Goal: Information Seeking & Learning: Find specific fact

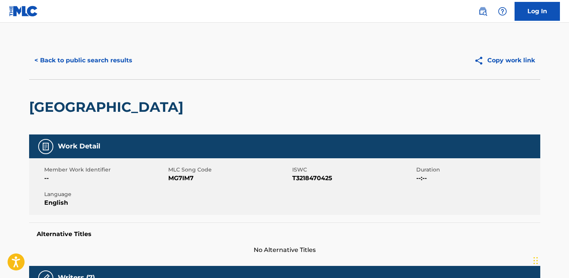
click at [103, 59] on button "< Back to public search results" at bounding box center [83, 60] width 109 height 19
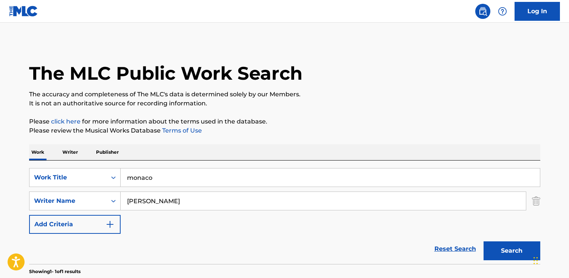
scroll to position [90, 0]
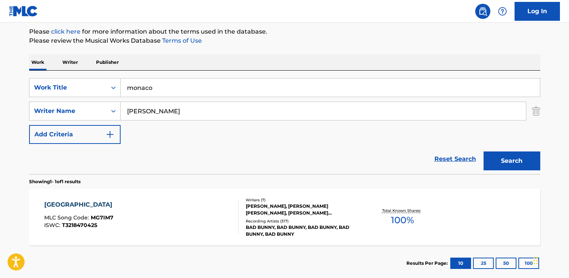
click at [155, 83] on input "monaco" at bounding box center [330, 88] width 419 height 18
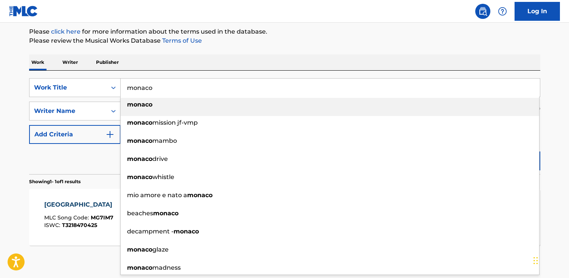
paste input "[PERSON_NAME]"
type input "[PERSON_NAME]"
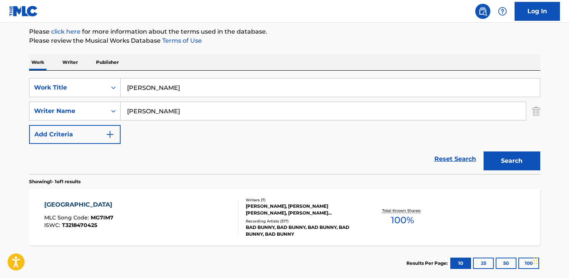
click at [153, 87] on input "[PERSON_NAME]" at bounding box center [330, 88] width 419 height 18
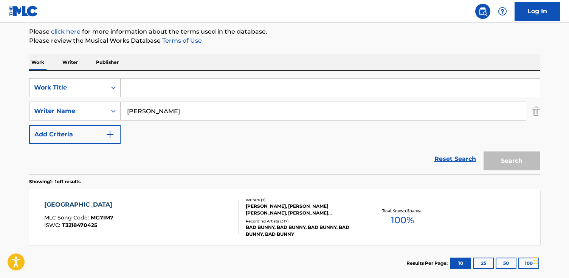
click at [155, 110] on input "[PERSON_NAME]" at bounding box center [323, 111] width 405 height 18
paste input "[PERSON_NAME]"
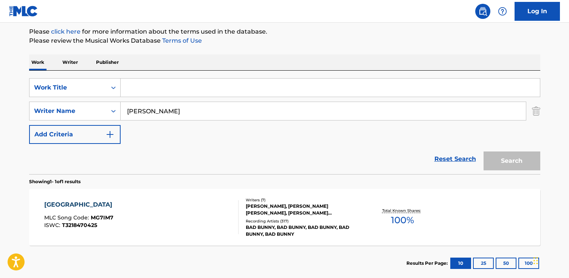
type input "[PERSON_NAME]"
click at [199, 82] on input "Search Form" at bounding box center [330, 88] width 419 height 18
click at [136, 90] on input "surviors" at bounding box center [330, 88] width 419 height 18
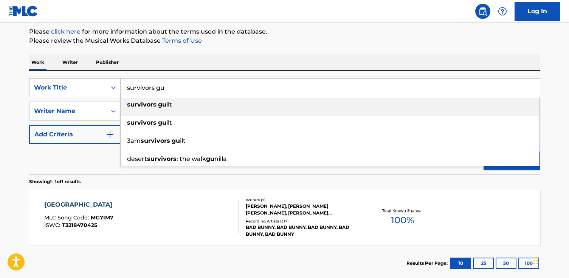
click at [165, 104] on strong "gu" at bounding box center [162, 104] width 8 height 7
type input "survivors guilt"
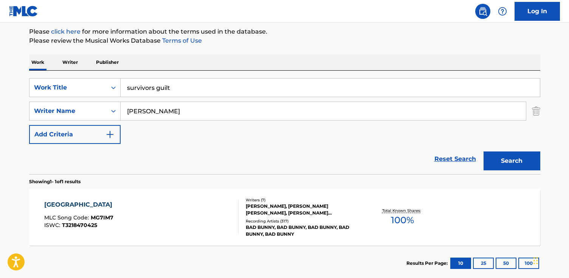
click at [484, 152] on button "Search" at bounding box center [512, 161] width 57 height 19
click at [114, 202] on div "SURVIVOR'S GUILT (FEAT. G HERBO)" at bounding box center [103, 204] width 119 height 9
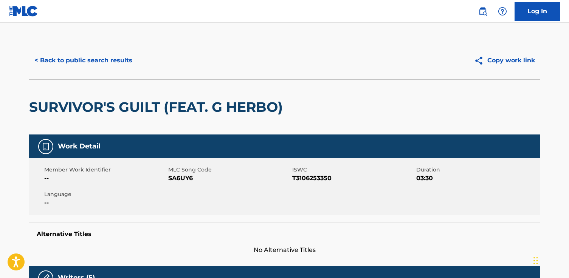
click at [92, 60] on button "< Back to public search results" at bounding box center [83, 60] width 109 height 19
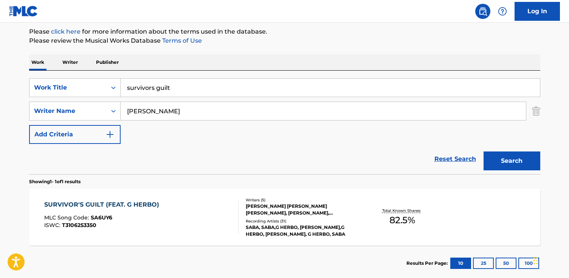
click at [147, 110] on input "[PERSON_NAME]" at bounding box center [323, 111] width 405 height 18
click at [147, 111] on input "[PERSON_NAME]" at bounding box center [323, 111] width 405 height 18
click at [159, 89] on input "survivors guilt" at bounding box center [330, 88] width 419 height 18
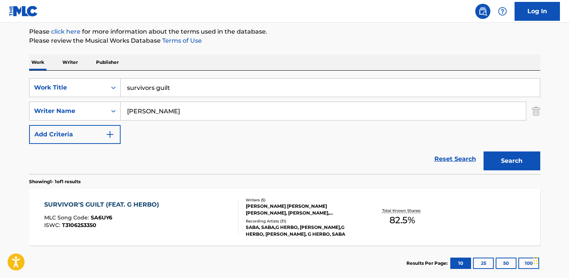
click at [159, 89] on input "survivors guilt" at bounding box center [330, 88] width 419 height 18
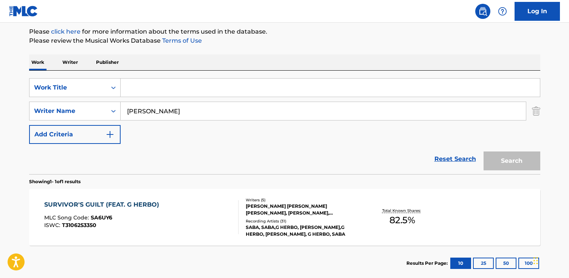
paste input "[PERSON_NAME] Caddy"
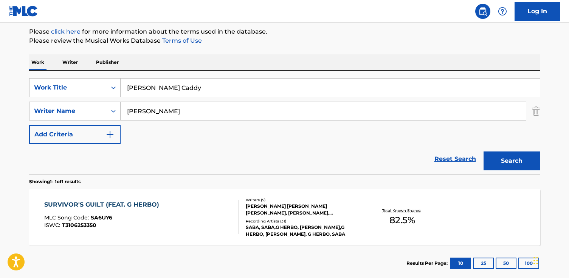
type input "[PERSON_NAME] Caddy"
click at [163, 112] on input "[PERSON_NAME]" at bounding box center [323, 111] width 405 height 18
type input "[PERSON_NAME]"
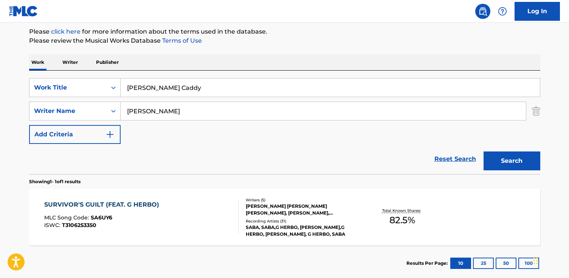
click at [484, 152] on button "Search" at bounding box center [512, 161] width 57 height 19
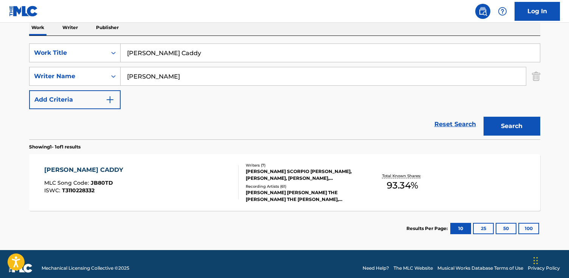
scroll to position [133, 0]
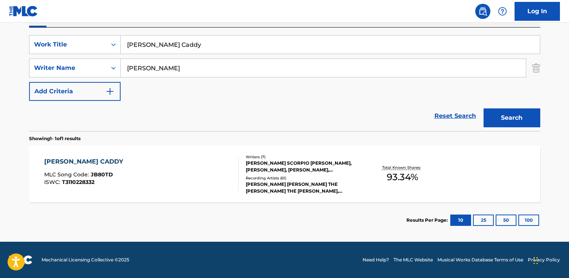
click at [100, 159] on div "[PERSON_NAME] CADDY" at bounding box center [85, 161] width 83 height 9
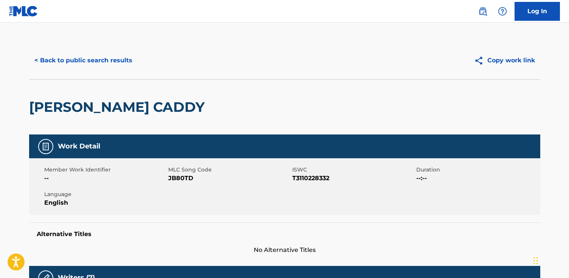
click at [115, 67] on button "< Back to public search results" at bounding box center [83, 60] width 109 height 19
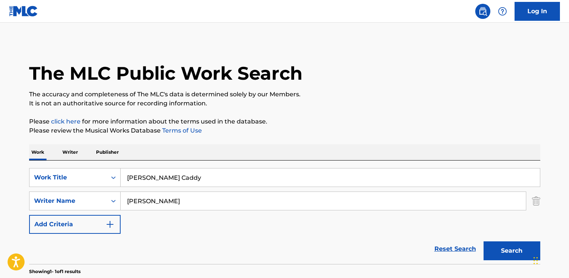
scroll to position [90, 0]
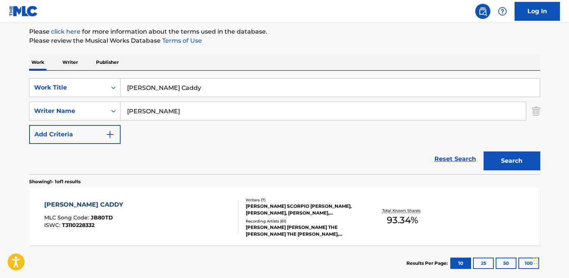
click at [151, 104] on input "[PERSON_NAME]" at bounding box center [323, 111] width 405 height 18
paste input "[PERSON_NAME]"
type input "[PERSON_NAME]"
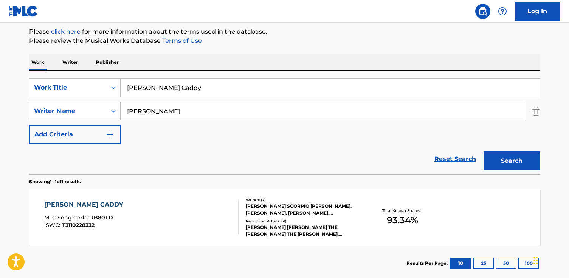
click at [157, 83] on input "[PERSON_NAME] Caddy" at bounding box center [330, 88] width 419 height 18
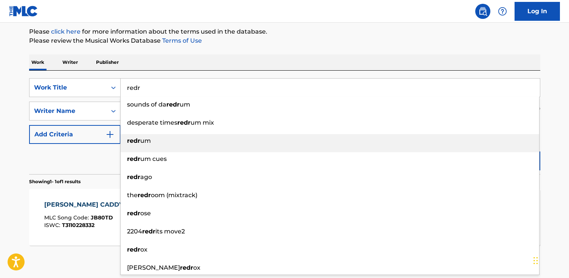
click at [159, 139] on div "redr um" at bounding box center [330, 141] width 419 height 14
type input "redrum"
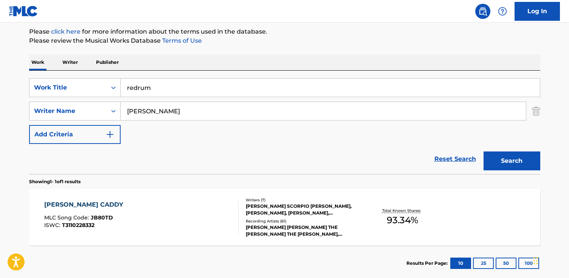
click at [484, 152] on button "Search" at bounding box center [512, 161] width 57 height 19
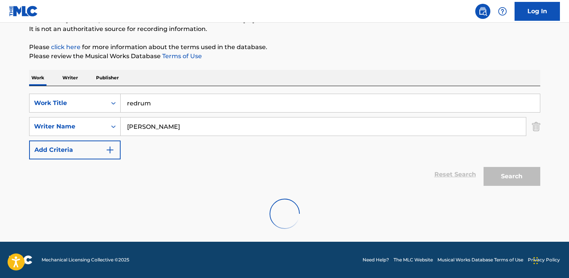
scroll to position [50, 0]
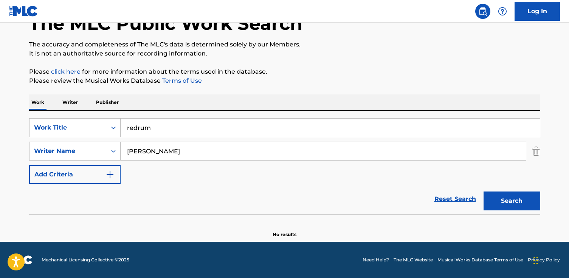
drag, startPoint x: 150, startPoint y: 152, endPoint x: 193, endPoint y: 154, distance: 42.8
click at [193, 154] on input "[PERSON_NAME]" at bounding box center [323, 151] width 405 height 18
click at [484, 192] on button "Search" at bounding box center [512, 201] width 57 height 19
click at [148, 152] on input "[PERSON_NAME]" at bounding box center [323, 151] width 405 height 18
drag, startPoint x: 163, startPoint y: 153, endPoint x: 104, endPoint y: 152, distance: 59.0
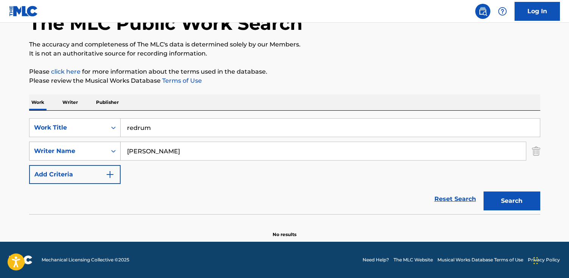
click at [104, 152] on div "SearchWithCriteria9b485bcf-99f3-4931-9e65-a316093d5bdc Writer Name [PERSON_NAME]" at bounding box center [284, 151] width 511 height 19
type input "[PERSON_NAME]"
click at [484, 192] on button "Search" at bounding box center [512, 201] width 57 height 19
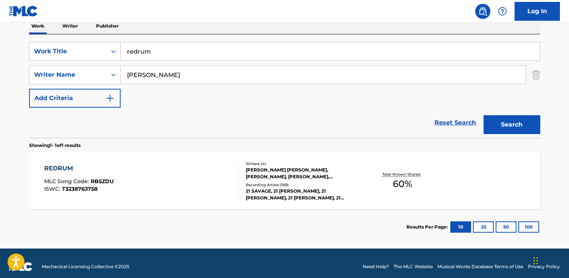
scroll to position [133, 0]
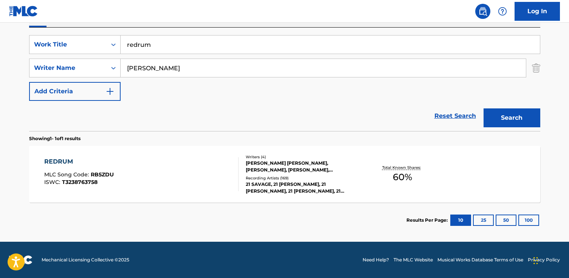
click at [65, 160] on div "REDRUM" at bounding box center [79, 161] width 70 height 9
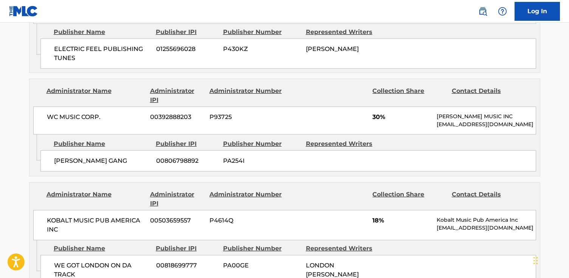
scroll to position [654, 0]
